Goal: Book appointment/travel/reservation

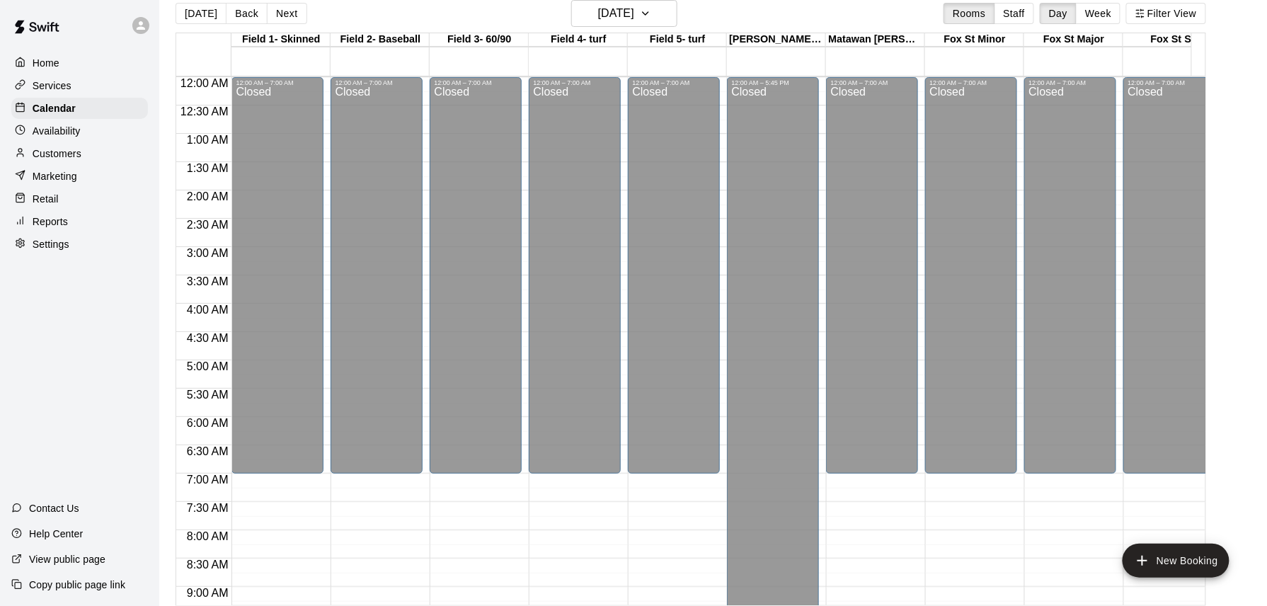
scroll to position [813, 20]
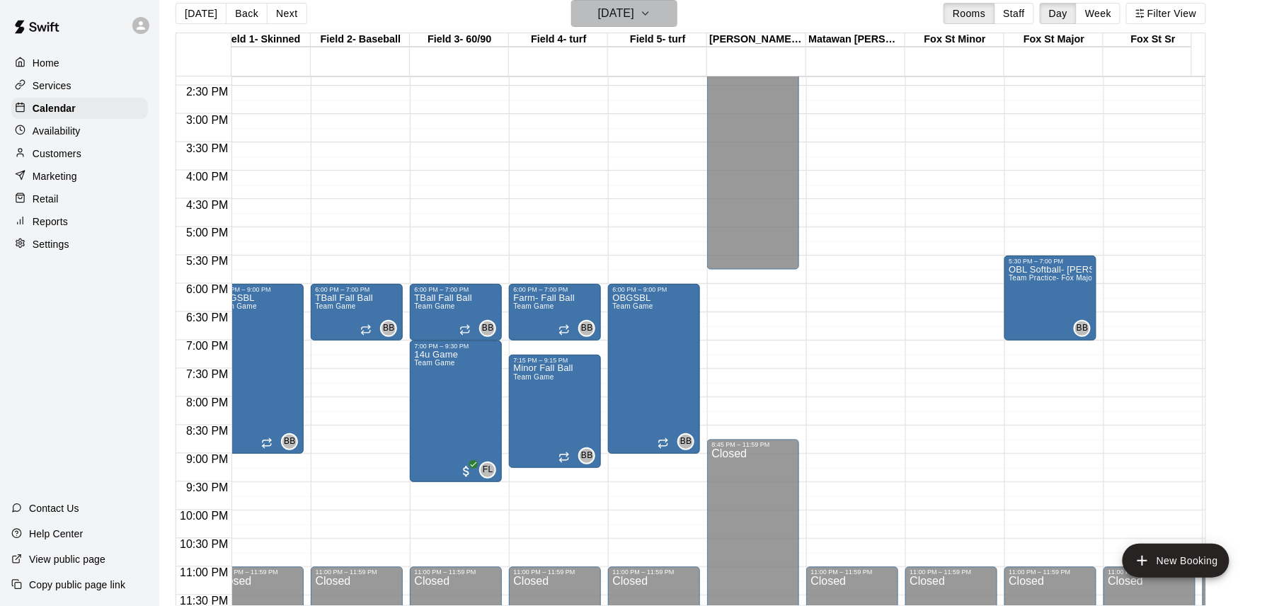
click at [634, 8] on h6 "[DATE]" at bounding box center [616, 14] width 36 height 20
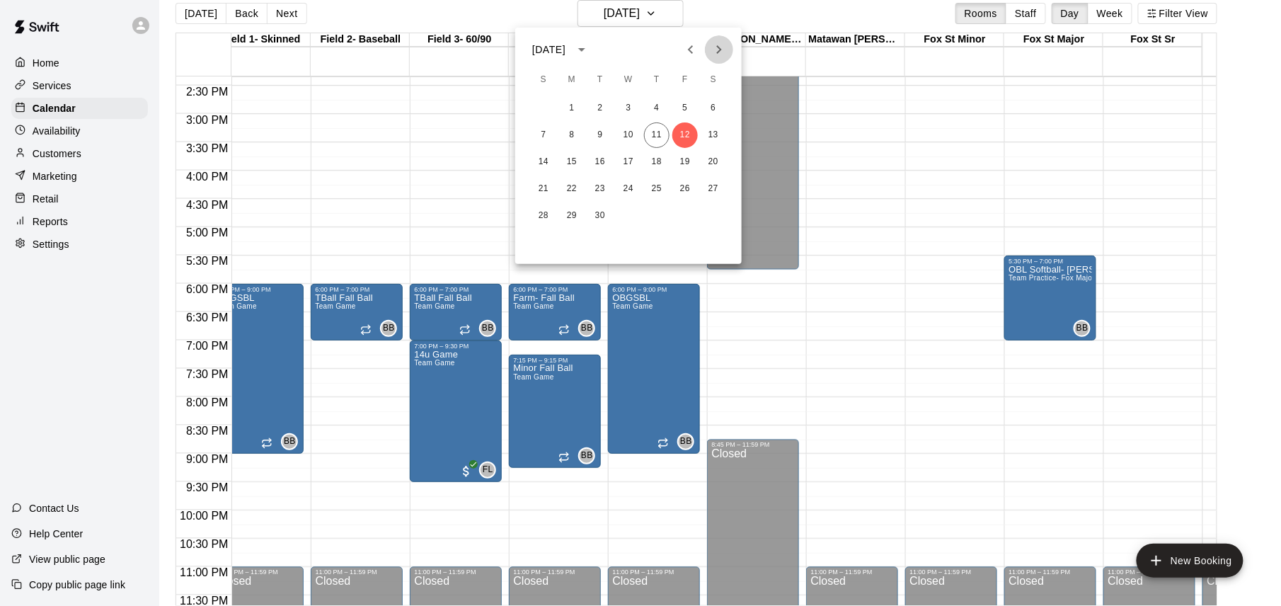
click at [716, 50] on icon "Next month" at bounding box center [719, 49] width 17 height 17
click at [717, 136] on button "11" at bounding box center [713, 134] width 25 height 25
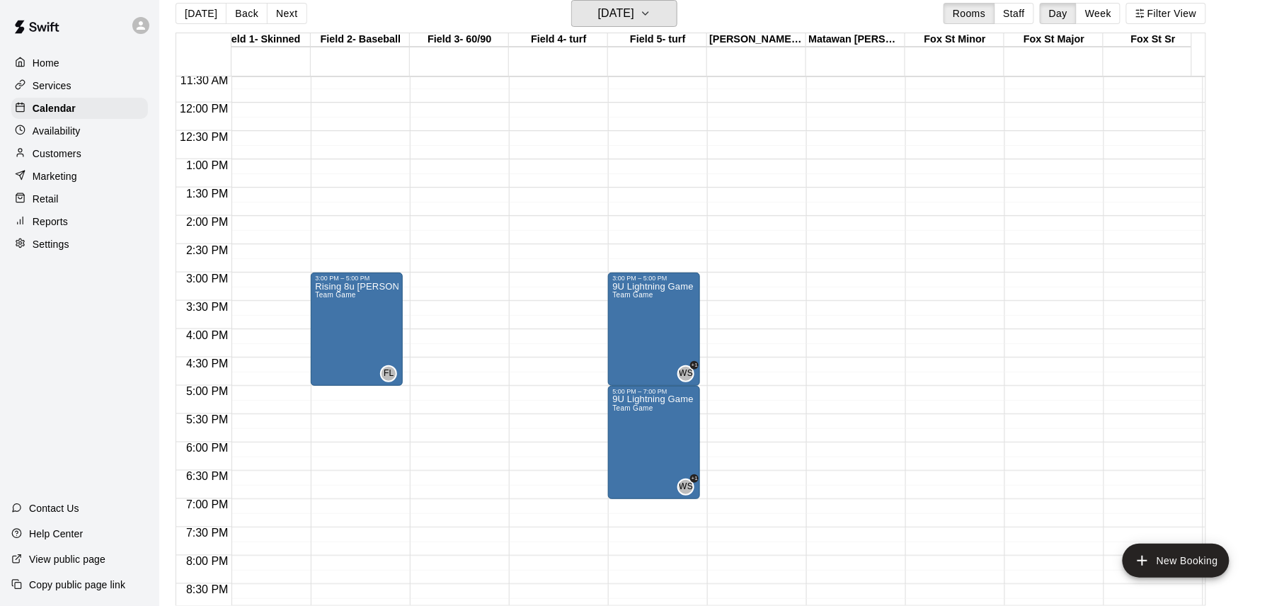
scroll to position [624, 20]
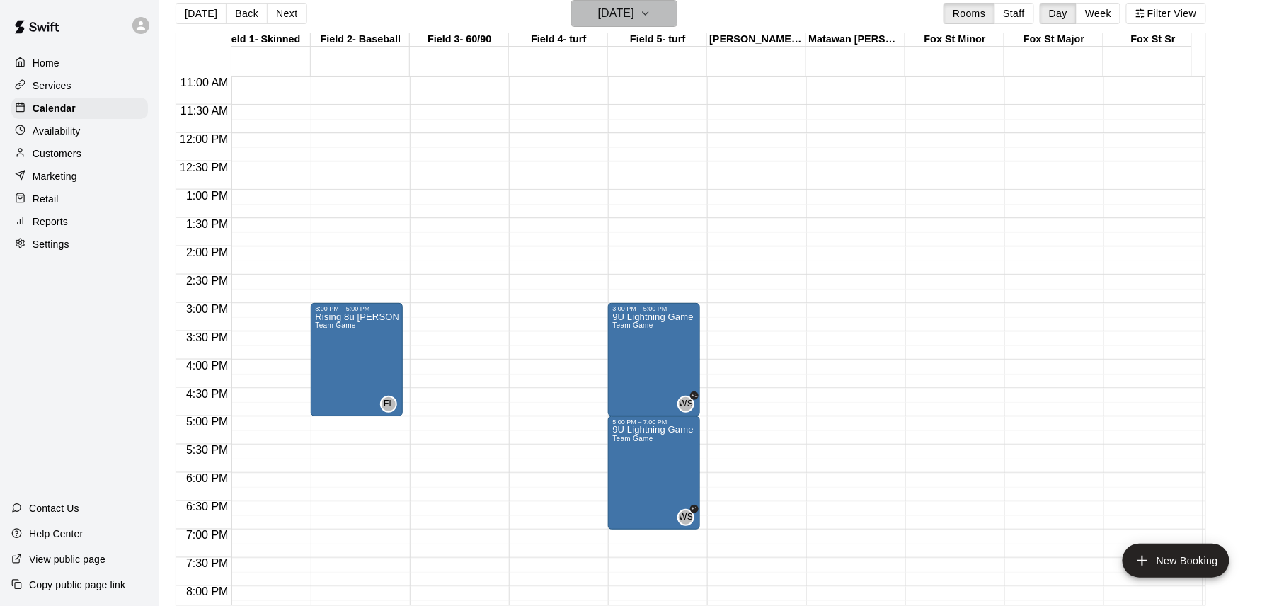
click at [634, 15] on h6 "[DATE]" at bounding box center [616, 14] width 36 height 20
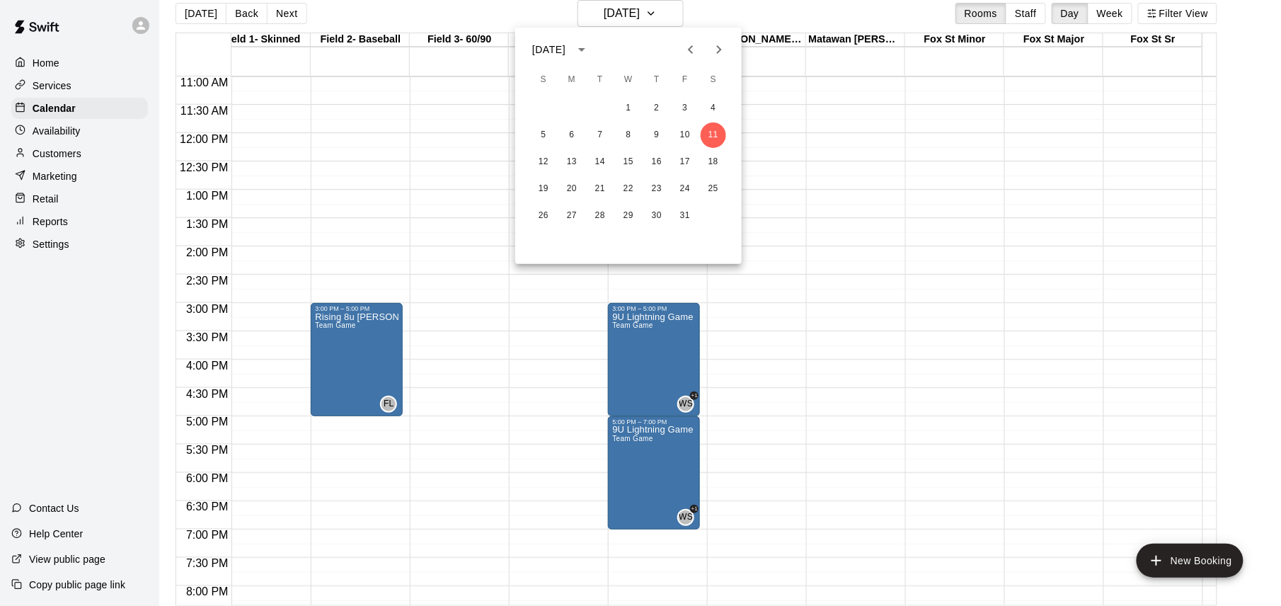
click at [692, 52] on icon "Previous month" at bounding box center [690, 49] width 17 height 17
click at [714, 132] on button "13" at bounding box center [713, 134] width 25 height 25
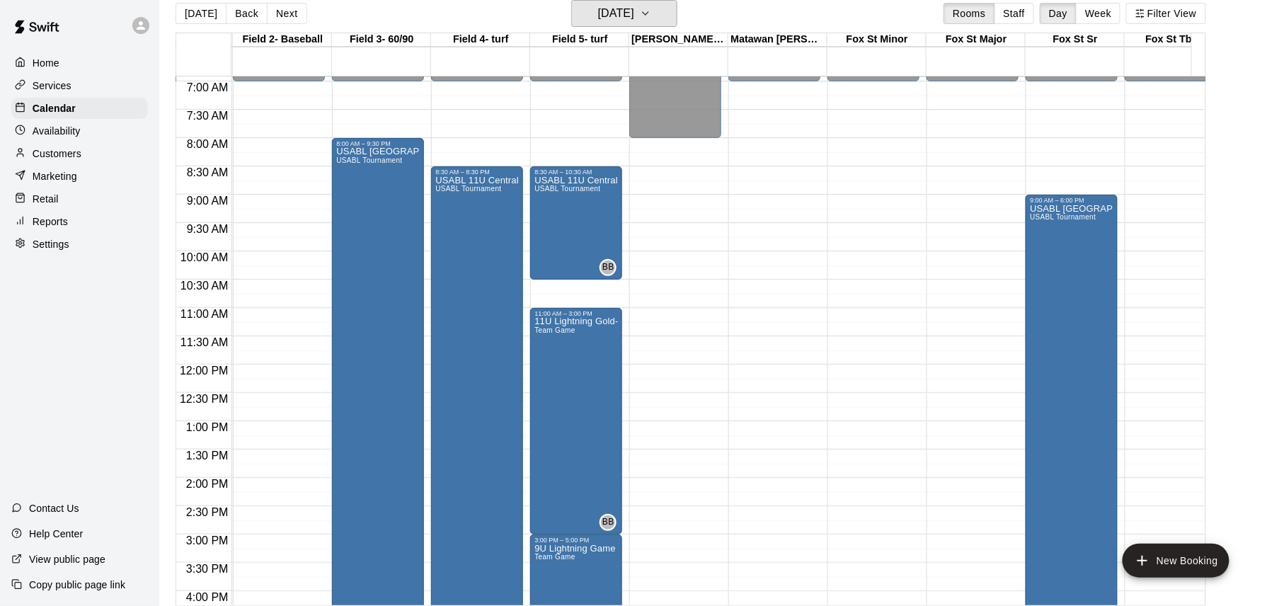
scroll to position [435, 98]
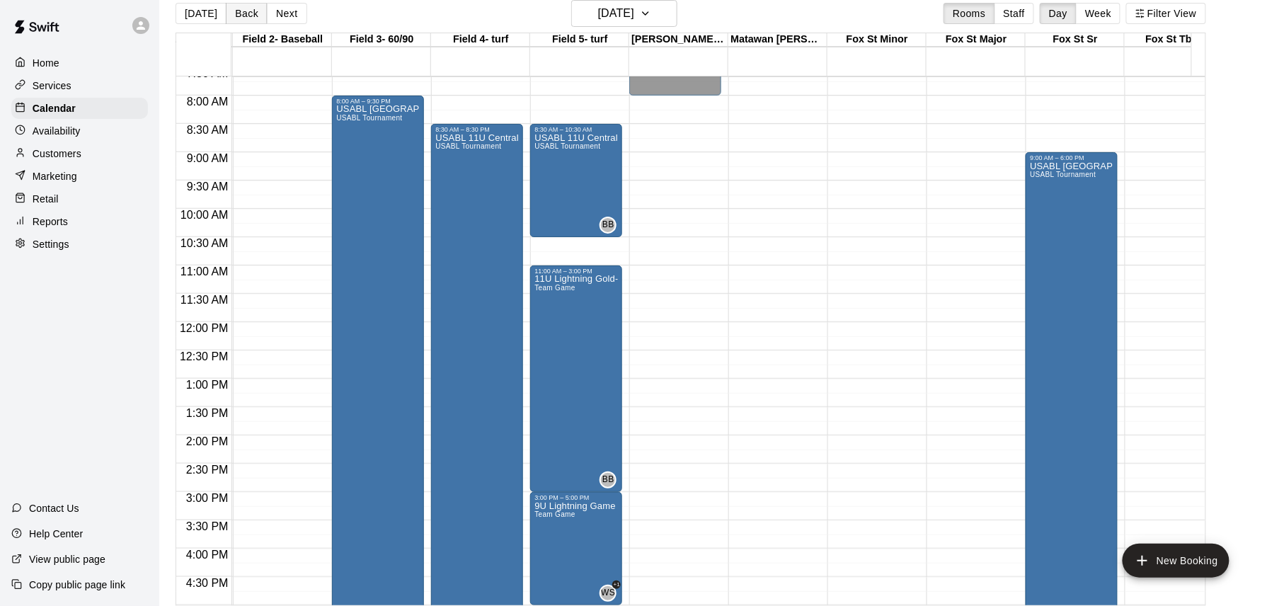
click at [244, 14] on button "Back" at bounding box center [247, 13] width 42 height 21
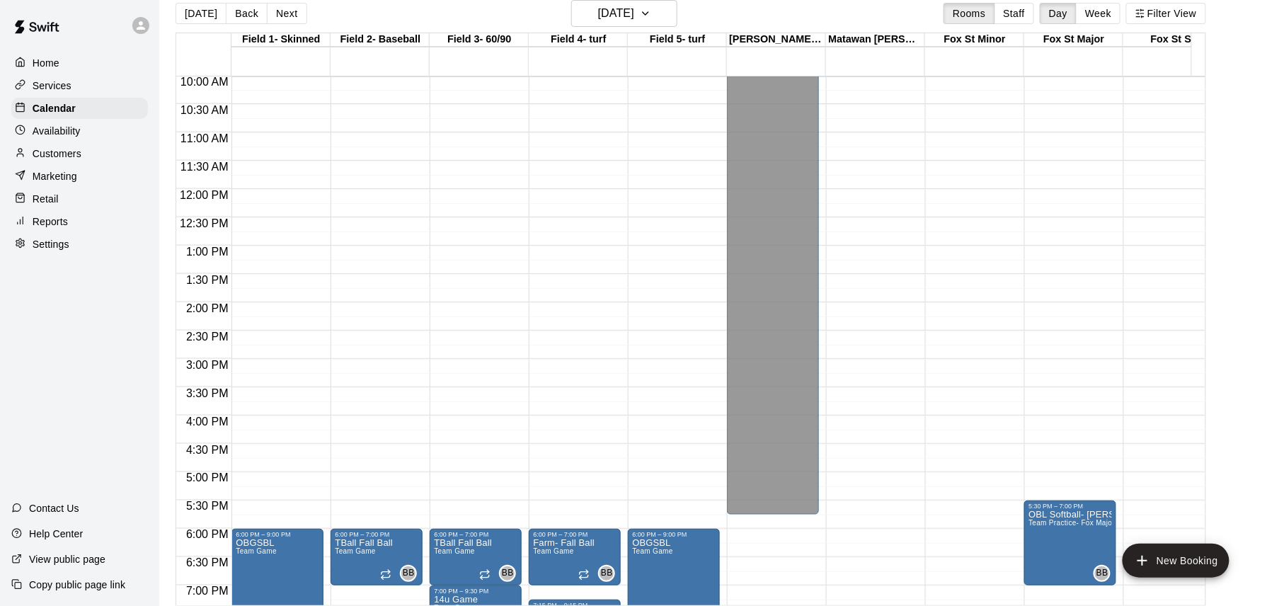
scroll to position [847, 0]
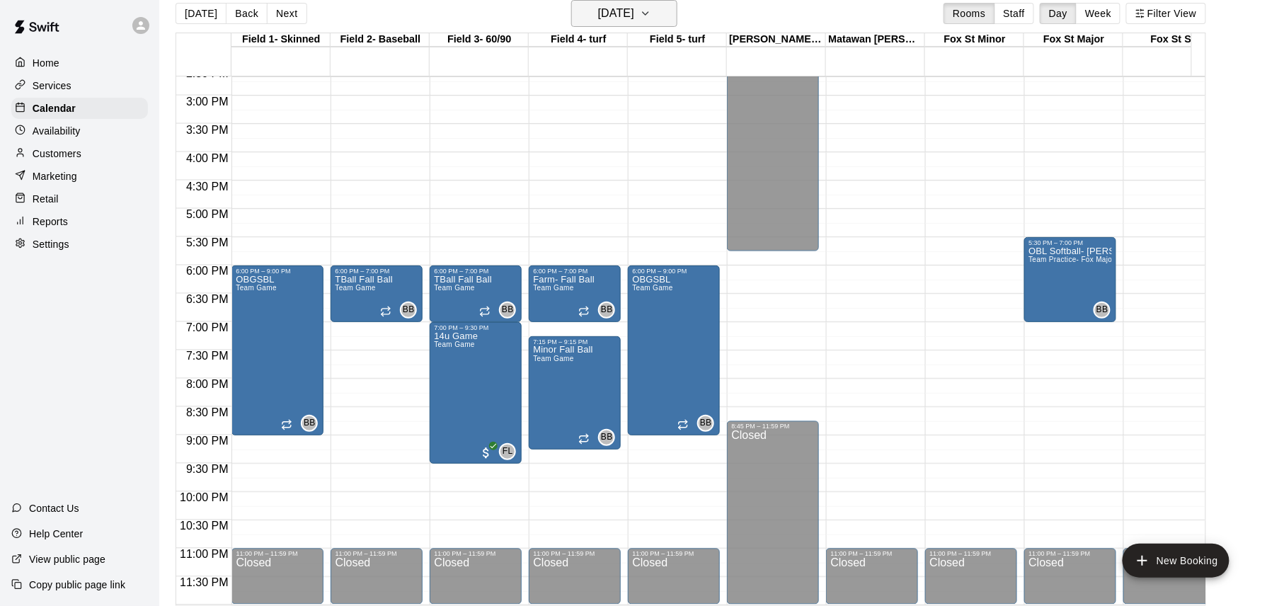
click at [598, 17] on h6 "[DATE]" at bounding box center [616, 14] width 36 height 20
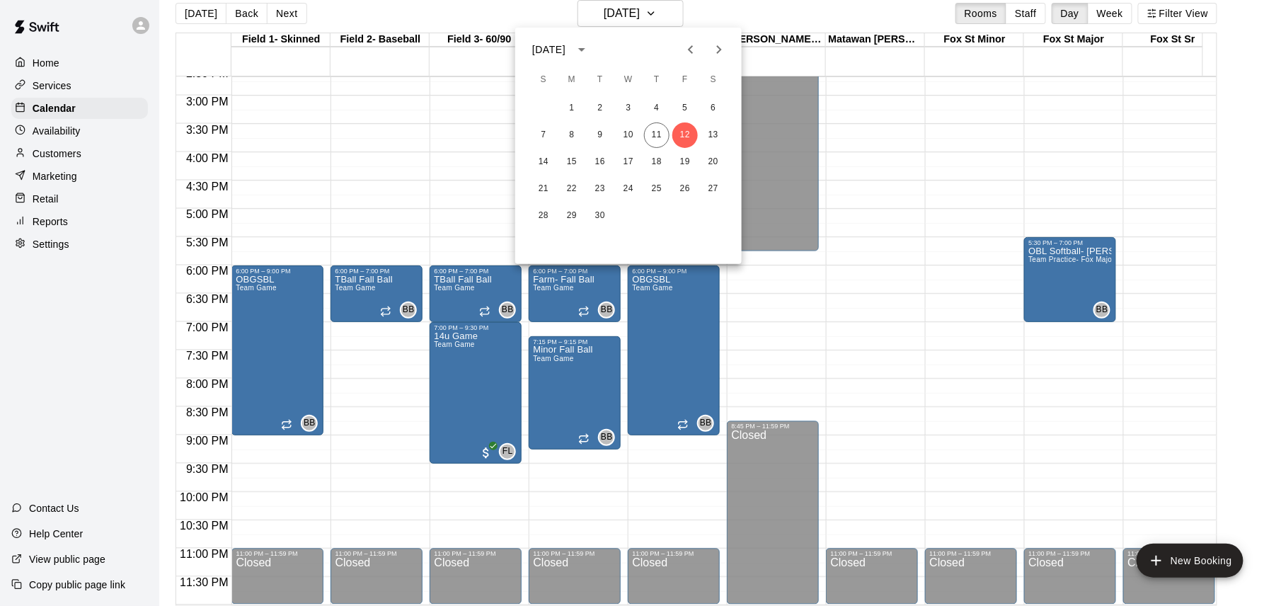
click at [711, 52] on icon "Next month" at bounding box center [719, 49] width 17 height 17
click at [718, 134] on button "11" at bounding box center [713, 134] width 25 height 25
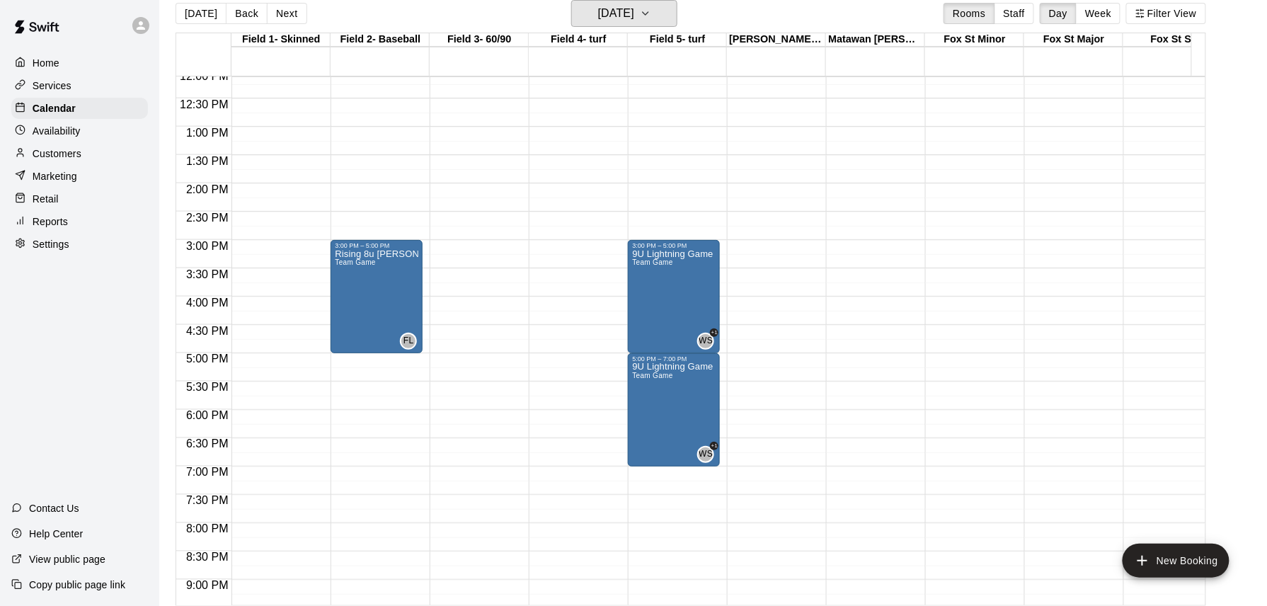
scroll to position [658, 0]
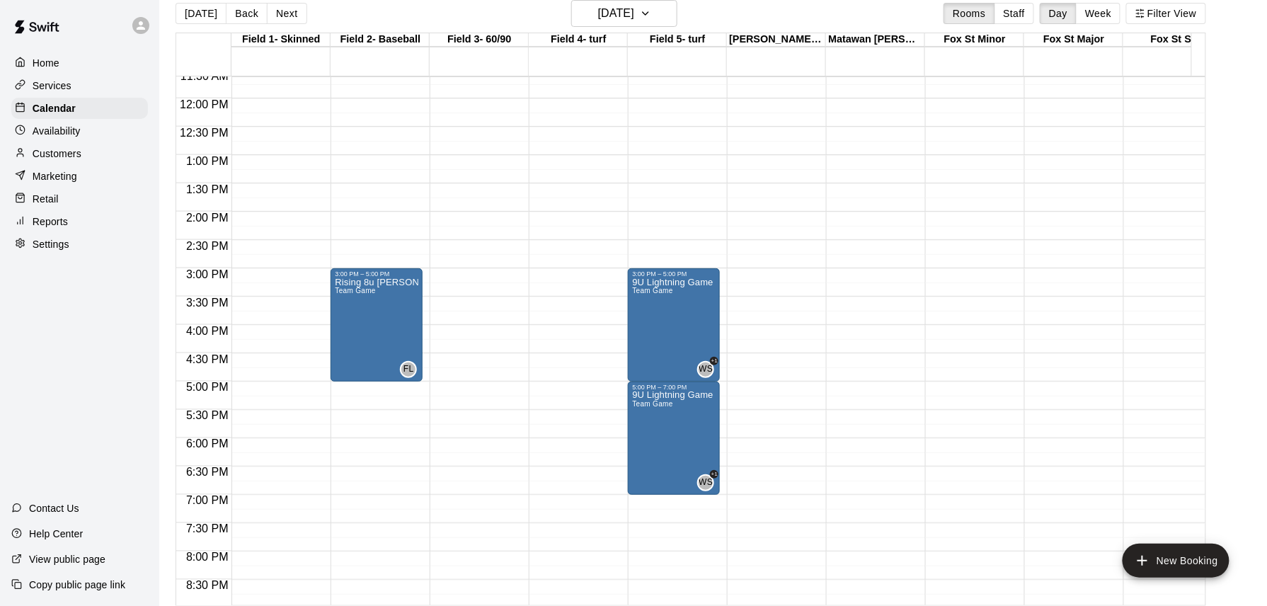
click at [360, 18] on div "[DATE] Back [DATE][DATE] Rooms Staff Day Week Filter View" at bounding box center [691, 16] width 1031 height 33
click at [198, 13] on button "[DATE]" at bounding box center [201, 13] width 51 height 21
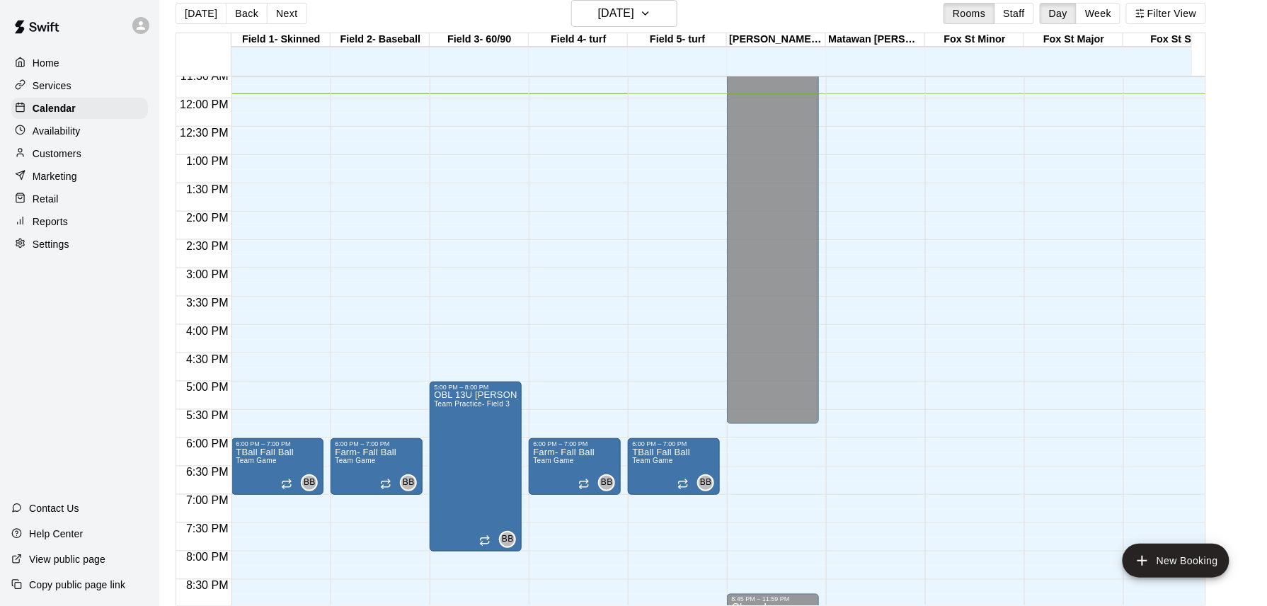
scroll to position [753, 0]
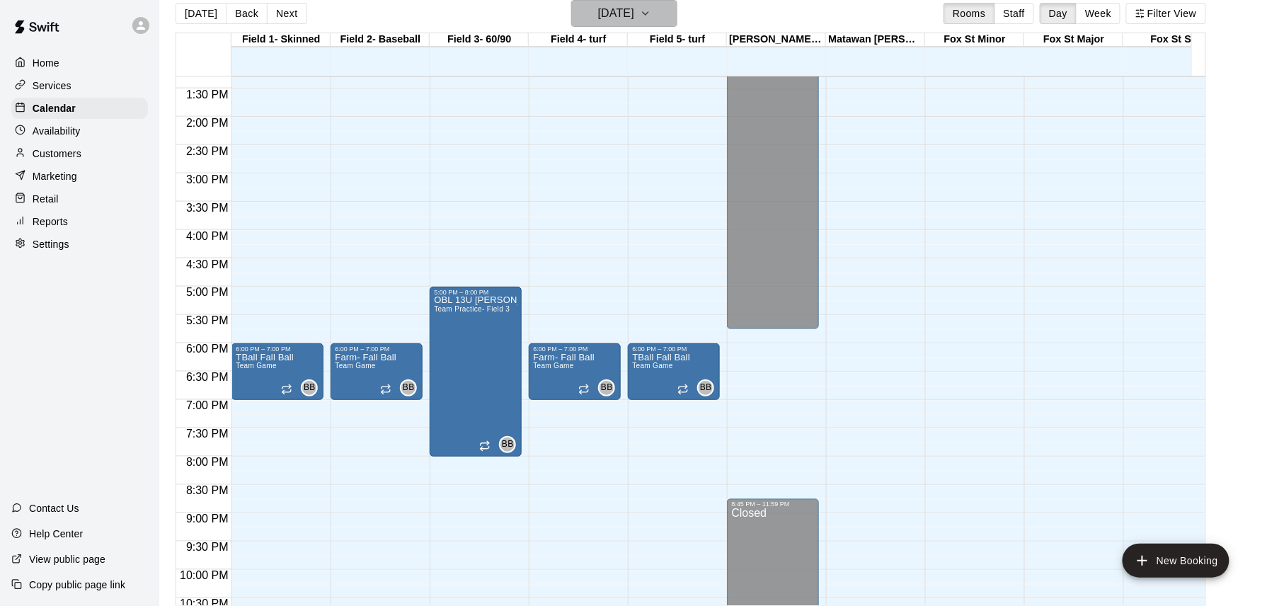
click at [634, 20] on h6 "[DATE]" at bounding box center [616, 14] width 36 height 20
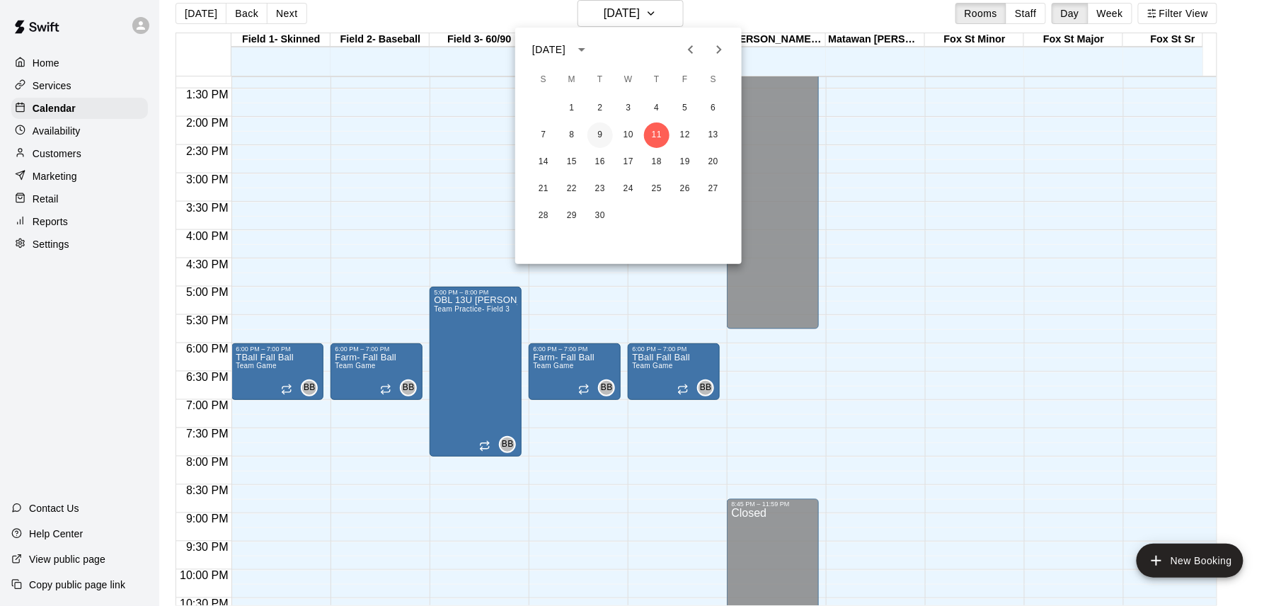
click at [597, 134] on button "9" at bounding box center [599, 134] width 25 height 25
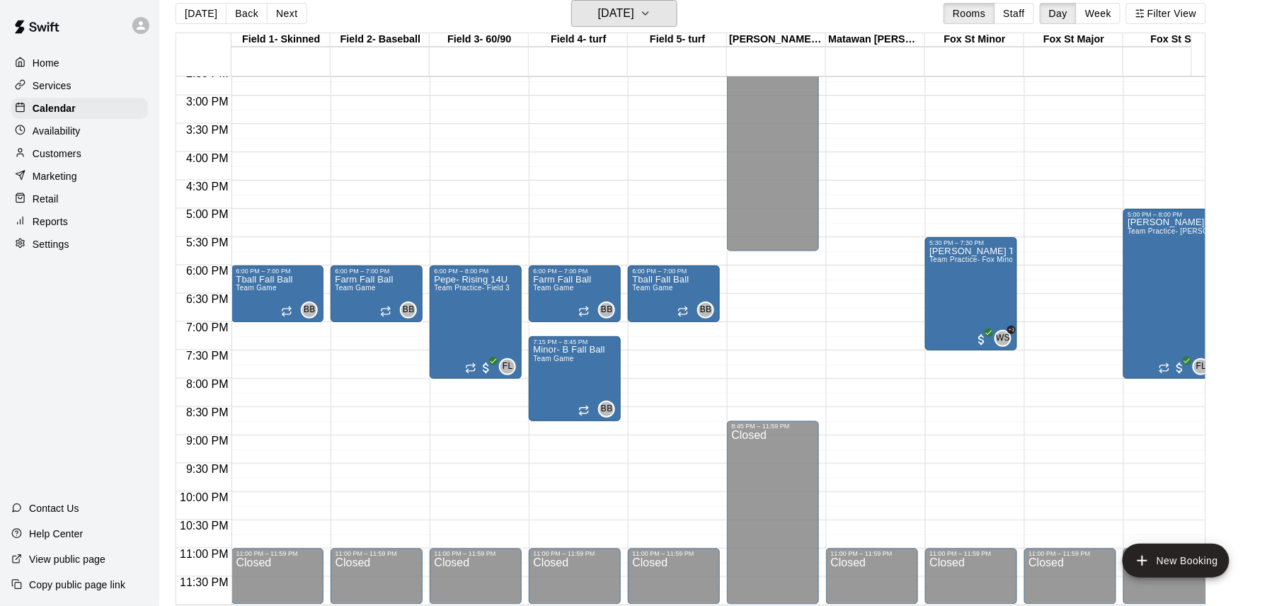
scroll to position [847, 0]
click at [248, 8] on button "Back" at bounding box center [247, 13] width 42 height 21
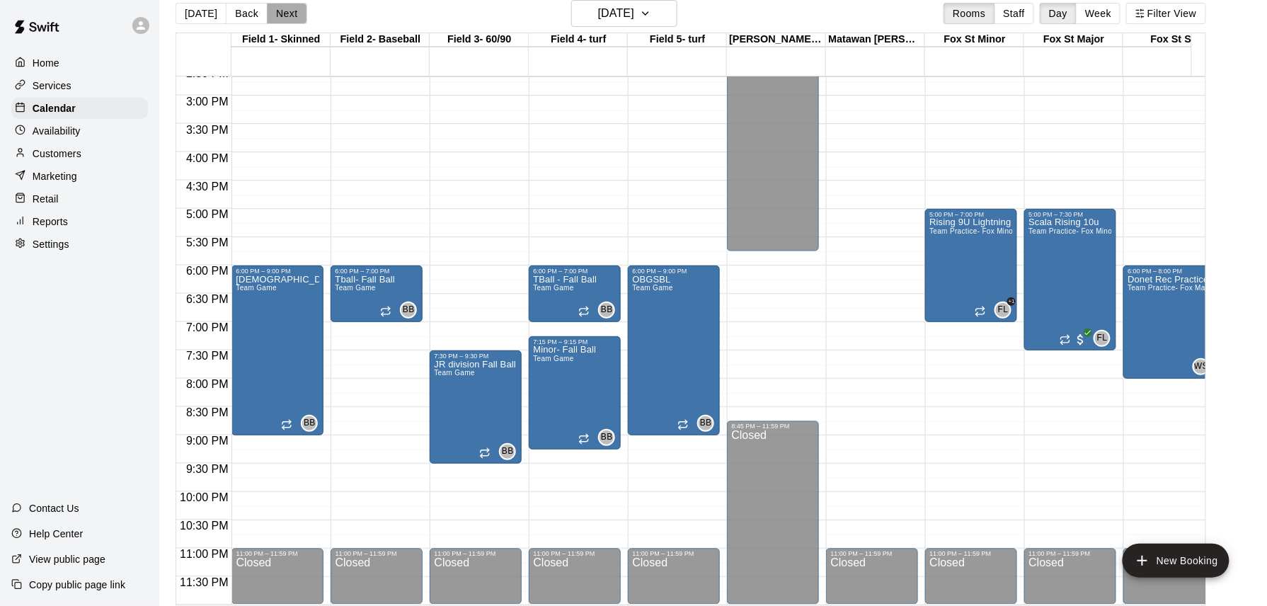
click at [289, 17] on button "Next" at bounding box center [287, 13] width 40 height 21
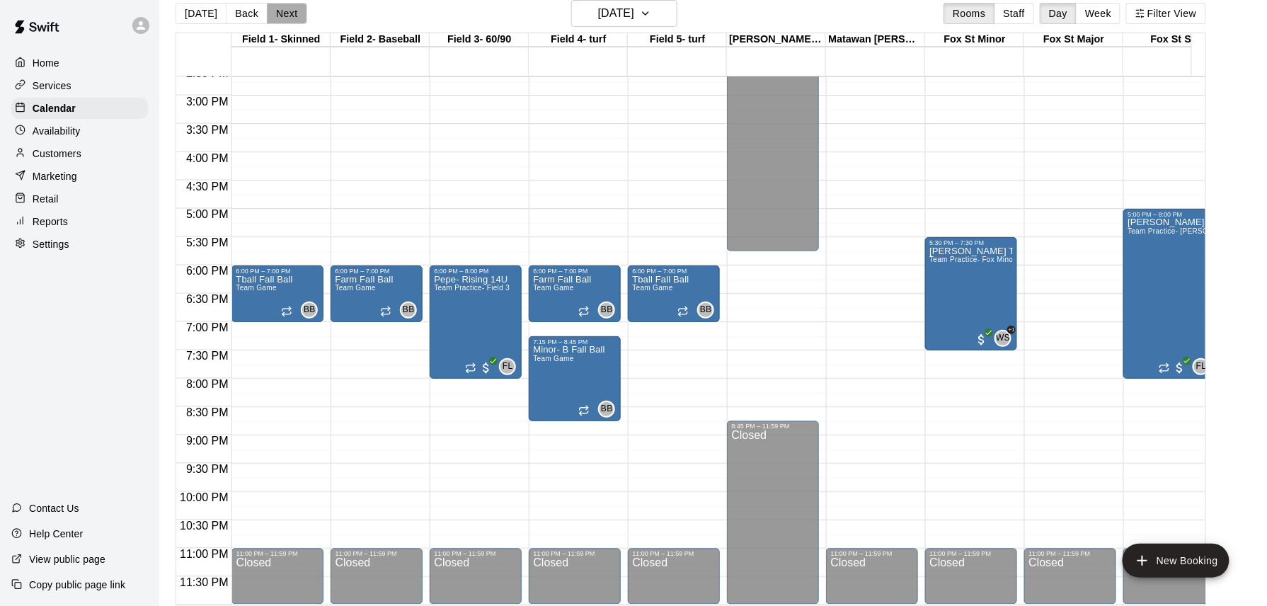
click at [289, 17] on button "Next" at bounding box center [287, 13] width 40 height 21
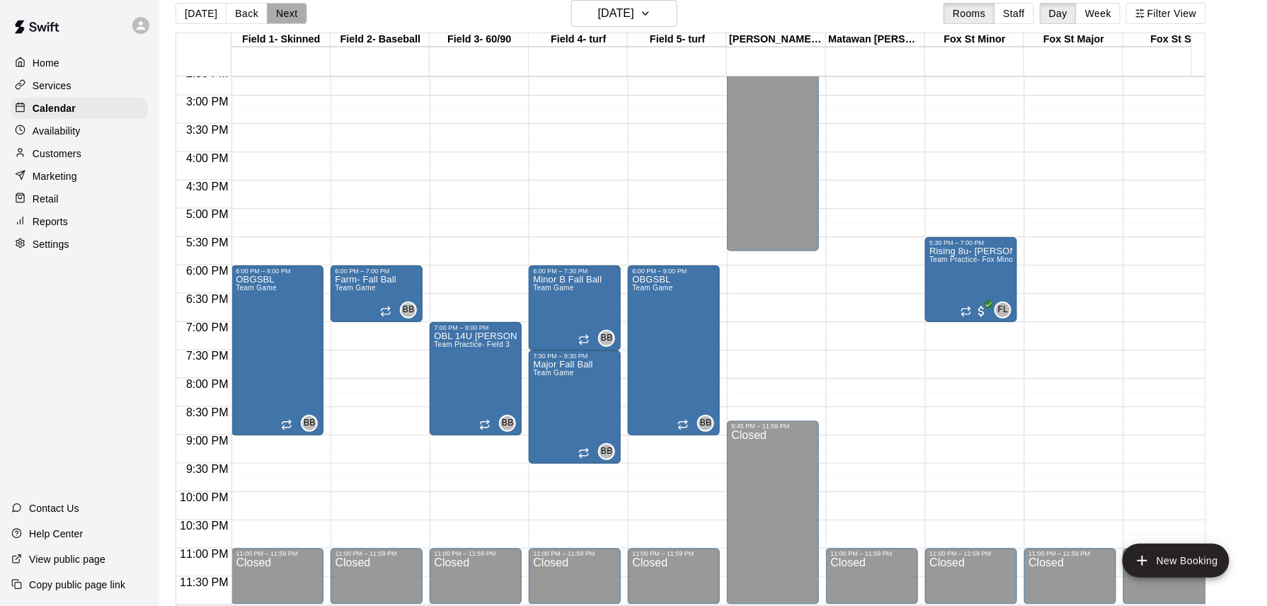
click at [289, 17] on button "Next" at bounding box center [287, 13] width 40 height 21
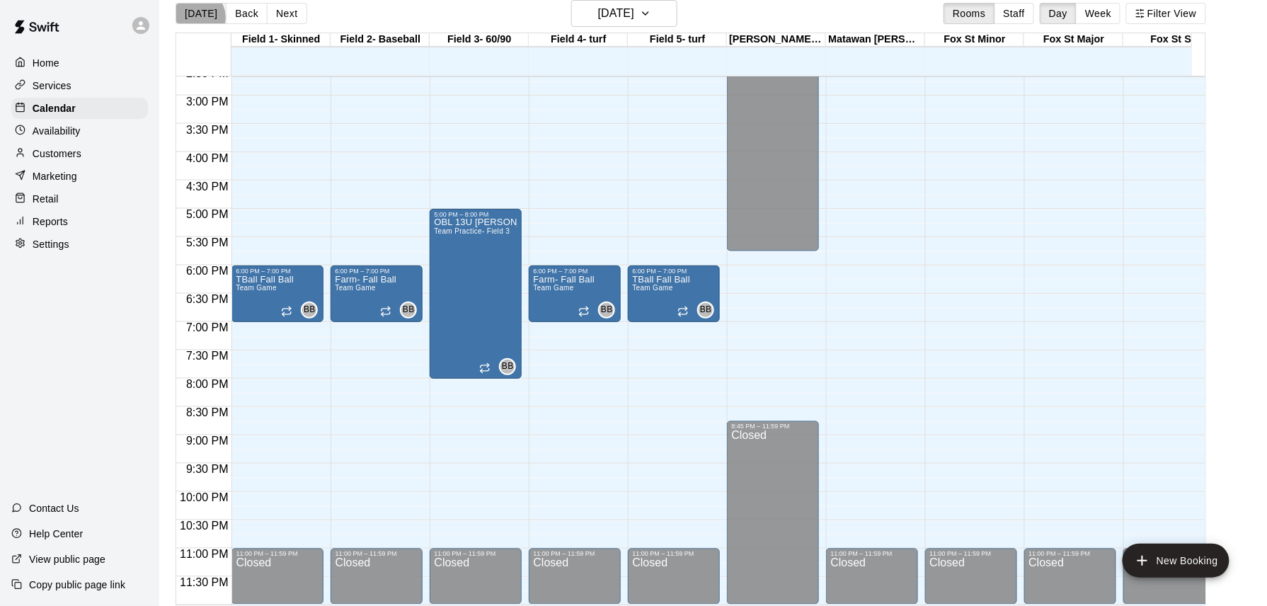
click at [199, 16] on button "[DATE]" at bounding box center [201, 13] width 51 height 21
click at [285, 14] on button "Next" at bounding box center [287, 13] width 40 height 21
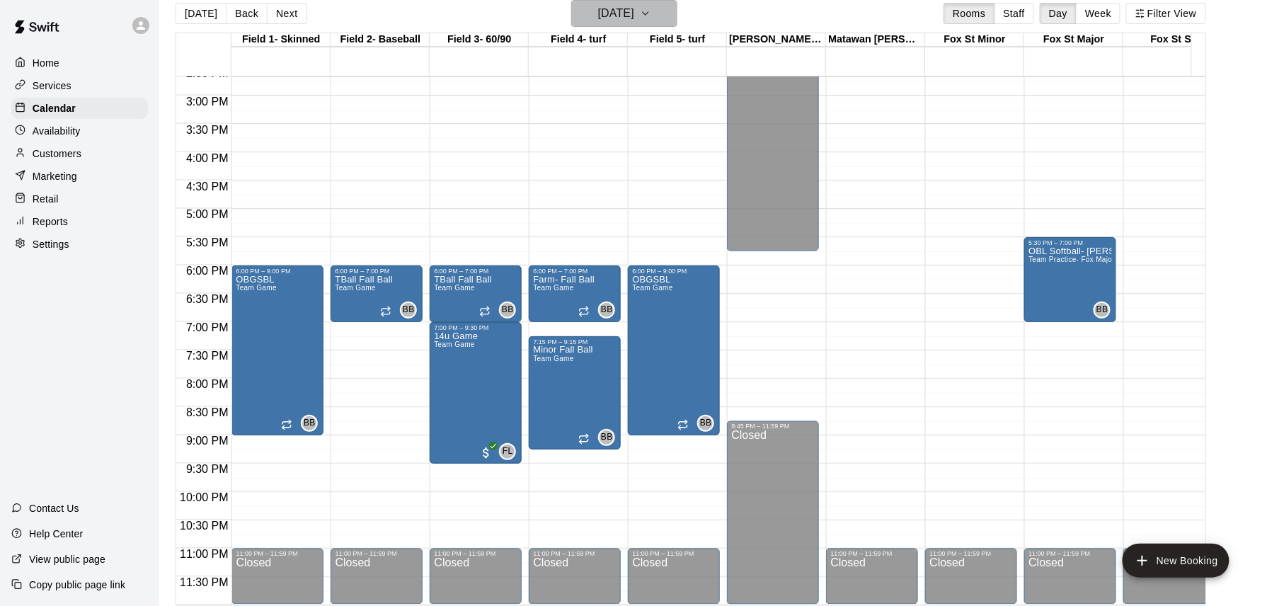
click at [614, 13] on h6 "[DATE]" at bounding box center [616, 14] width 36 height 20
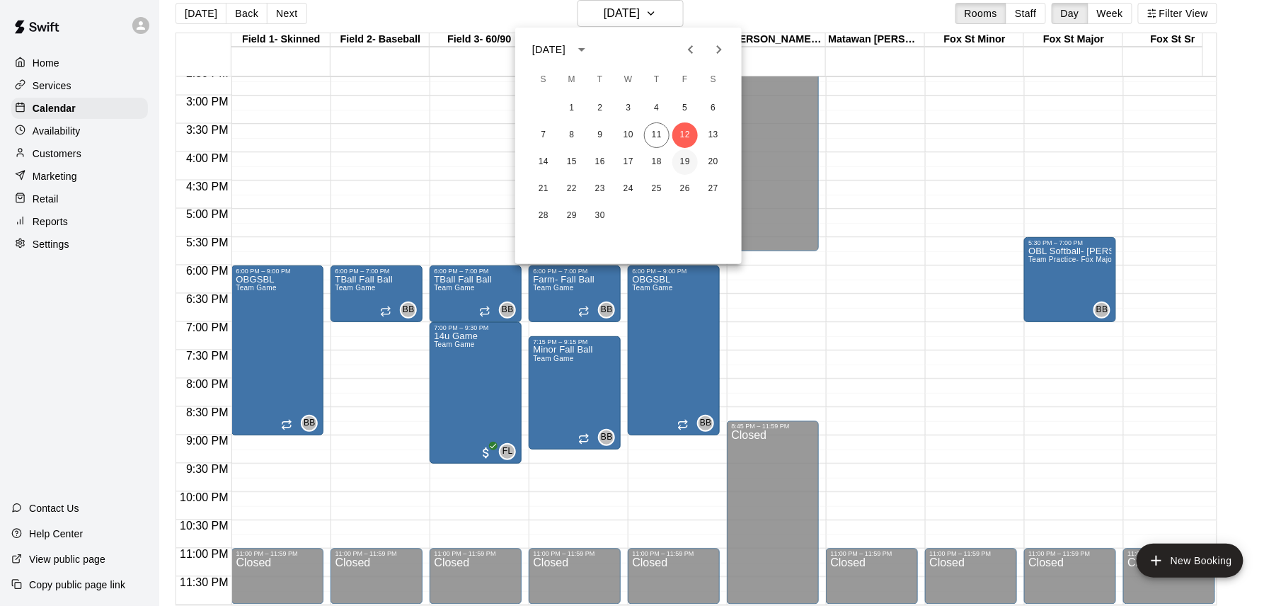
click at [683, 160] on button "19" at bounding box center [684, 161] width 25 height 25
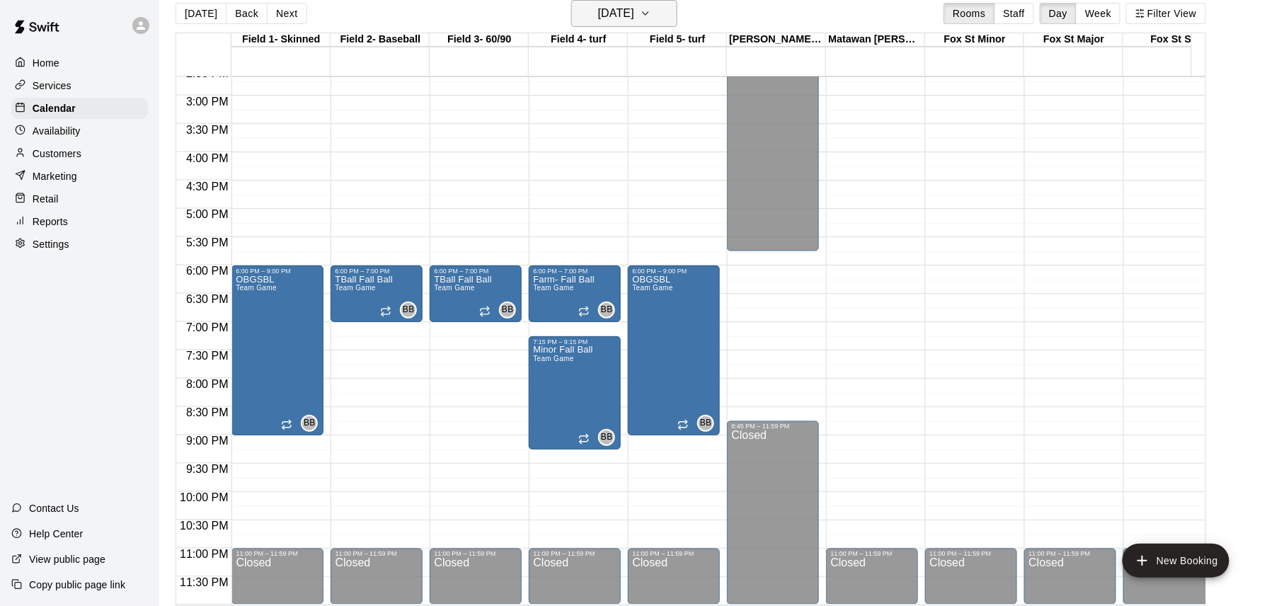
click at [655, 17] on button "[DATE]" at bounding box center [624, 13] width 106 height 27
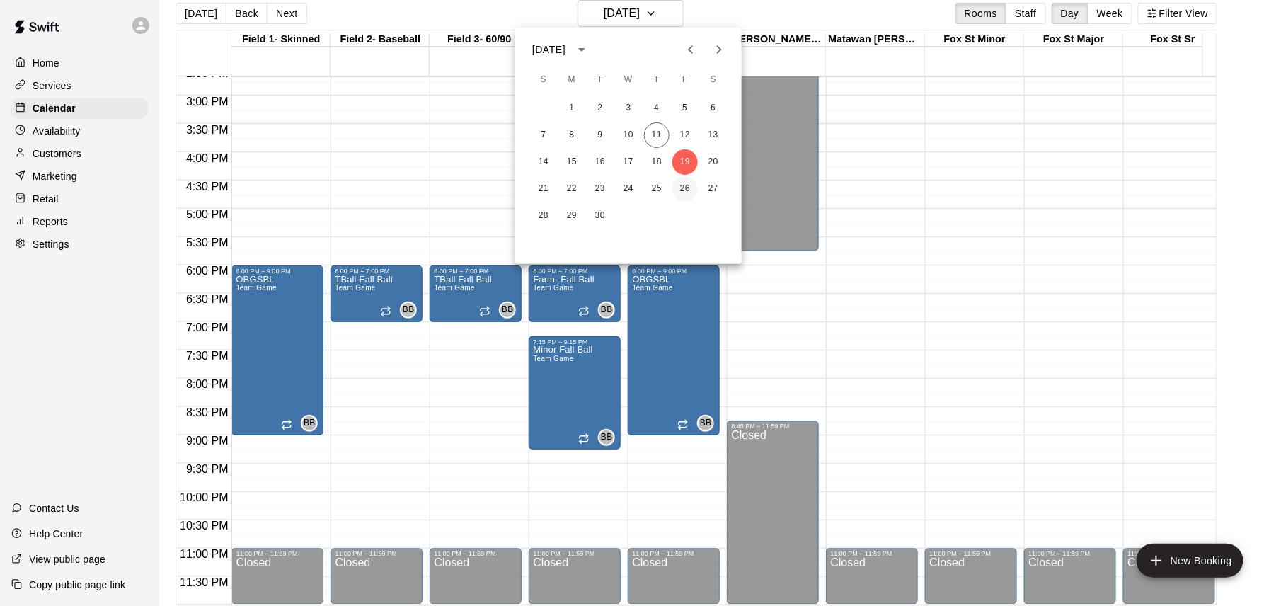
click at [686, 188] on button "26" at bounding box center [684, 188] width 25 height 25
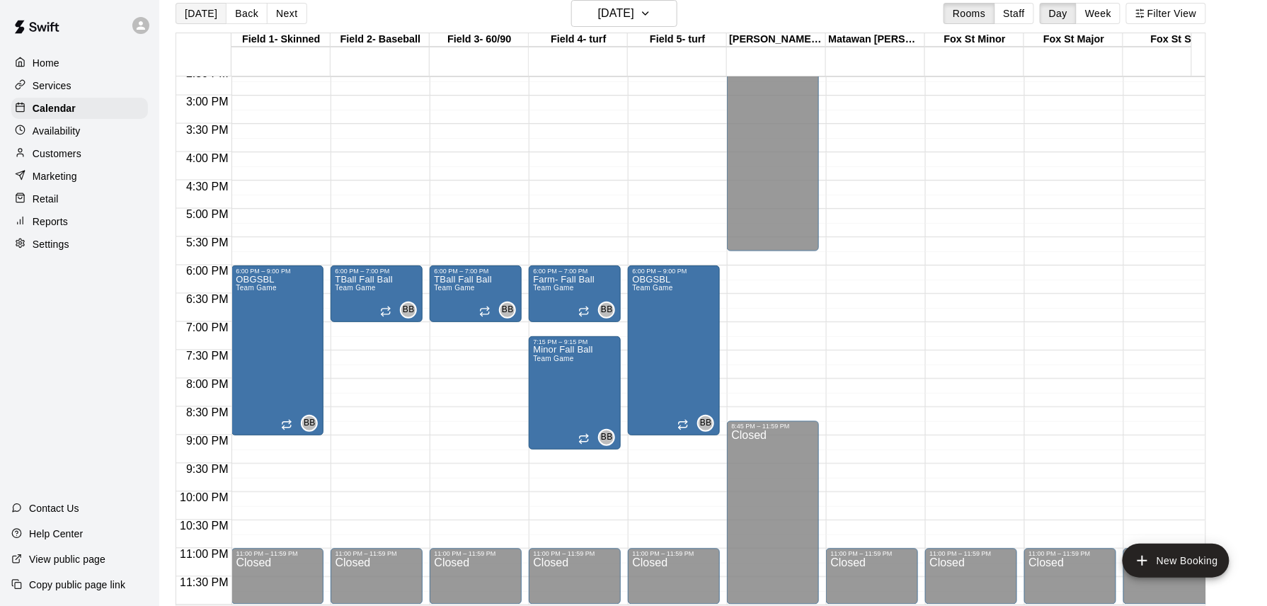
click at [197, 13] on button "[DATE]" at bounding box center [201, 13] width 51 height 21
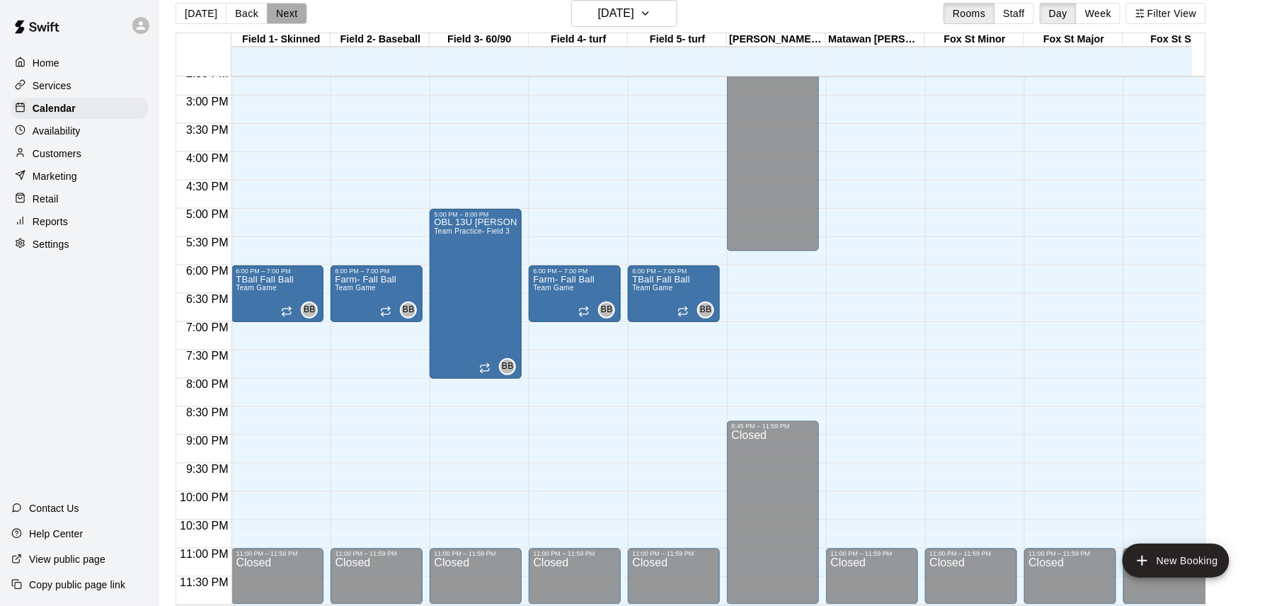
click at [287, 17] on button "Next" at bounding box center [287, 13] width 40 height 21
